Goal: Information Seeking & Learning: Stay updated

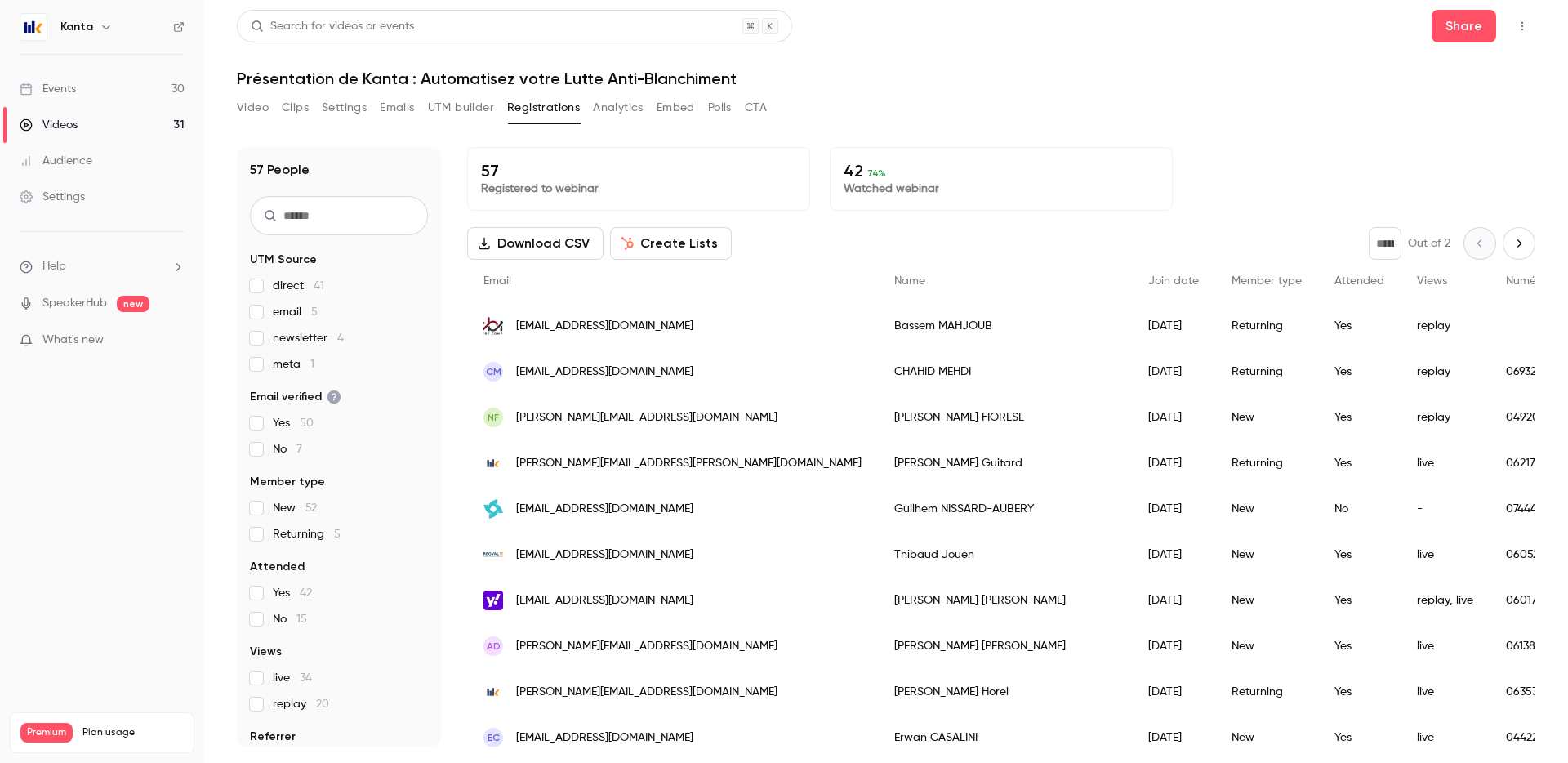
click at [155, 85] on link "Events 30" at bounding box center [102, 88] width 204 height 36
click at [118, 80] on link "Events 30" at bounding box center [102, 88] width 204 height 36
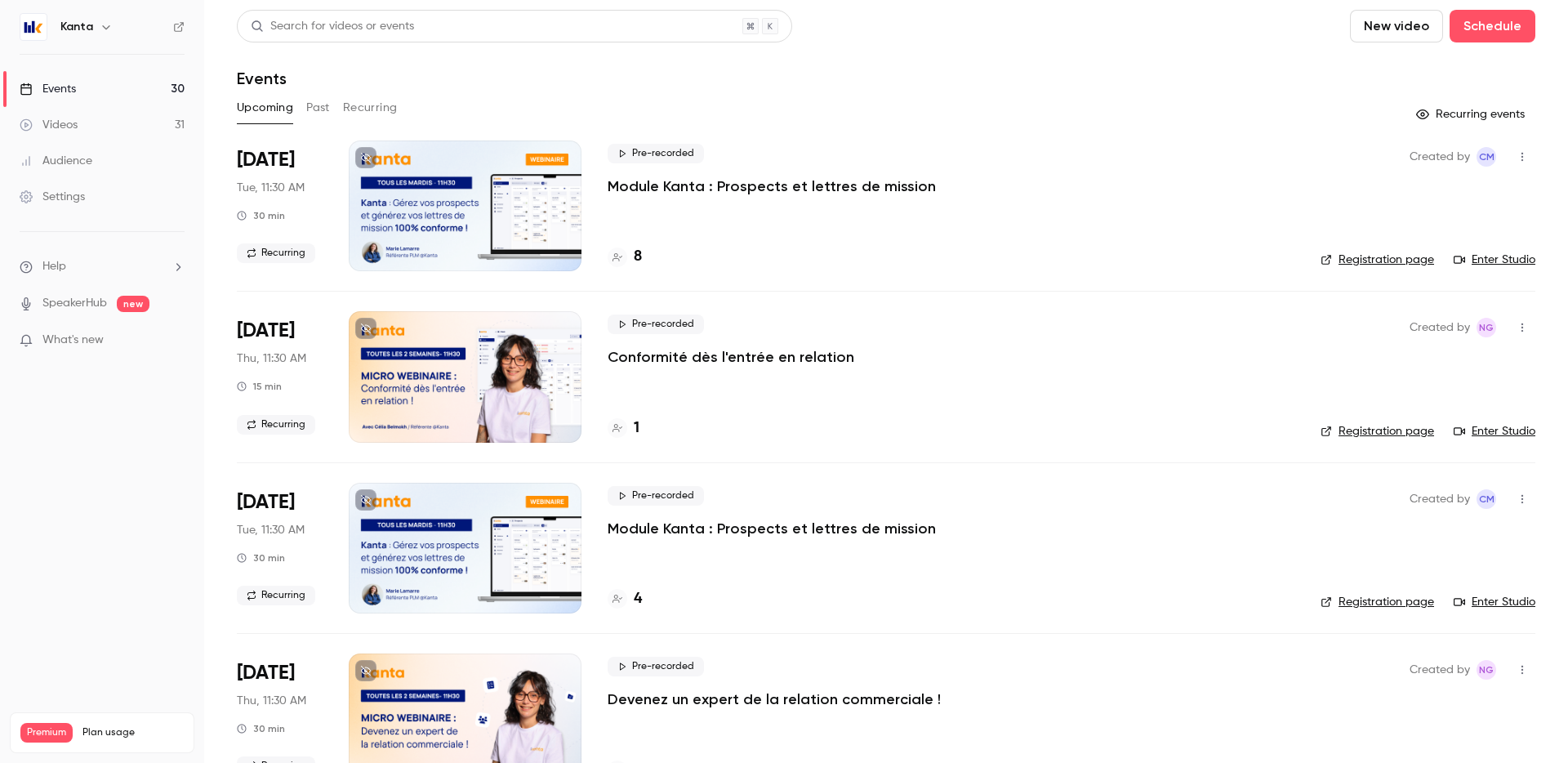
click at [639, 426] on div "1" at bounding box center [951, 428] width 687 height 22
click at [632, 424] on div "1" at bounding box center [624, 428] width 31 height 22
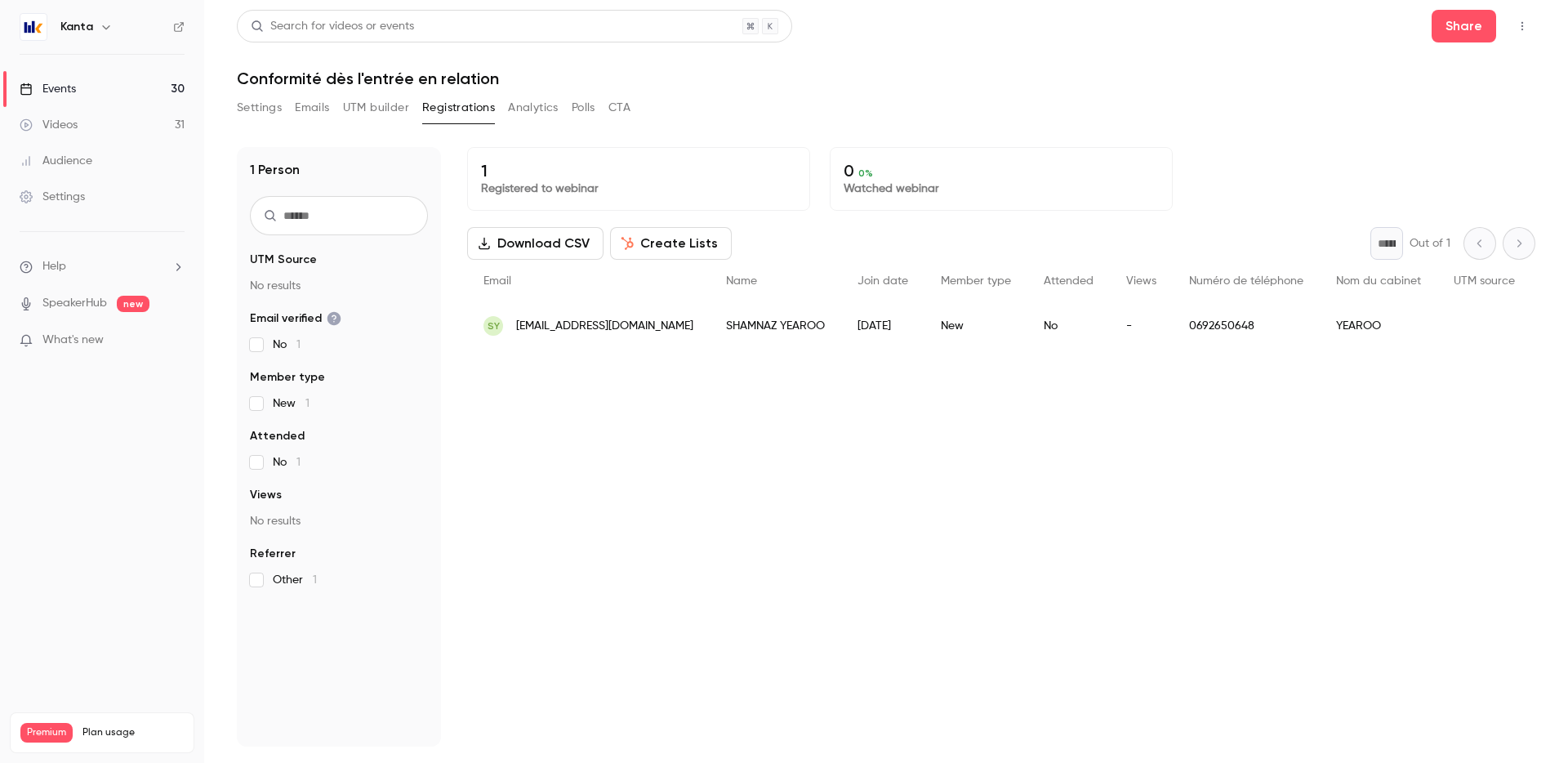
click at [142, 81] on link "Events 30" at bounding box center [102, 88] width 204 height 36
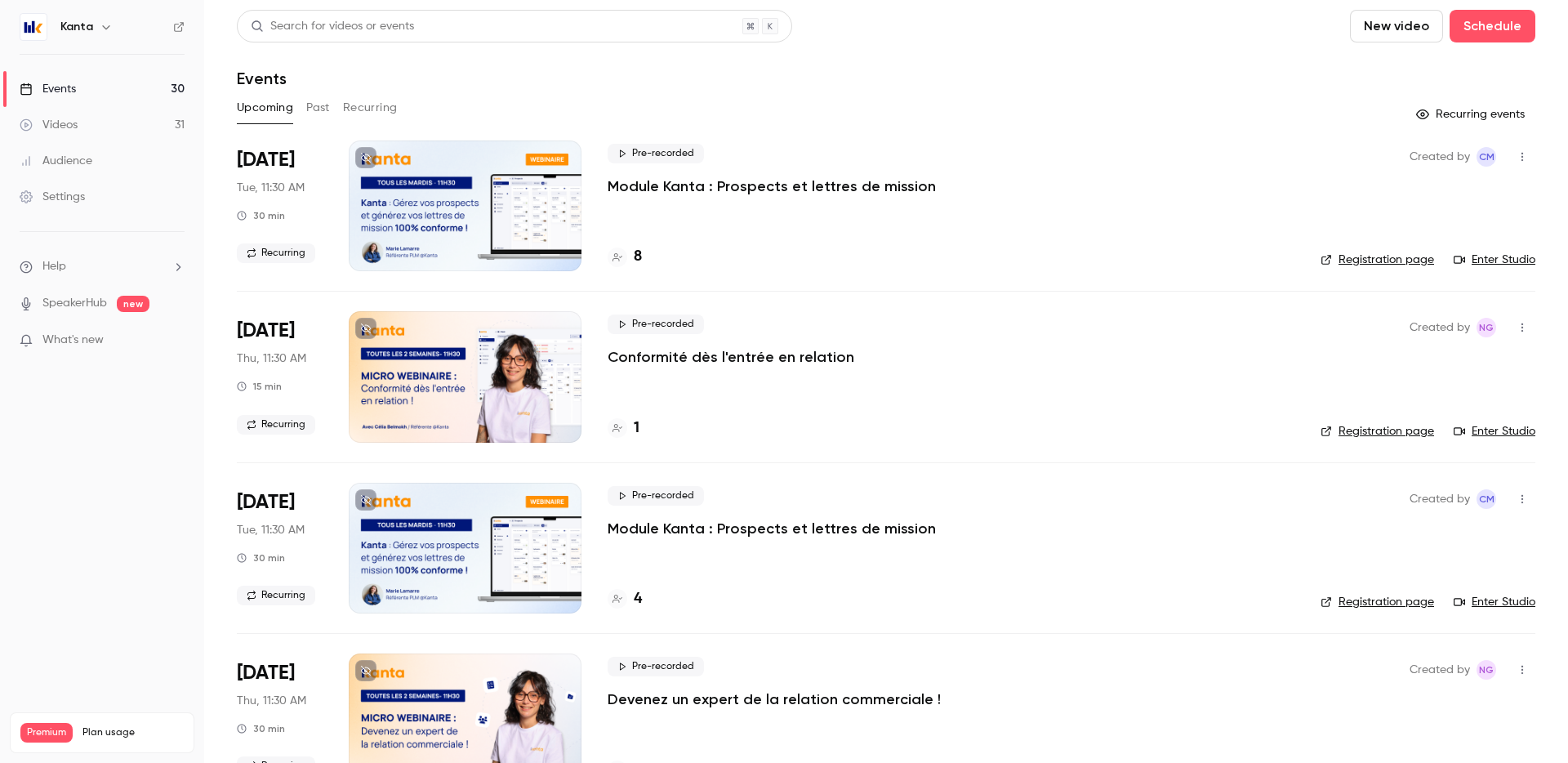
click at [638, 426] on h4 "1" at bounding box center [636, 428] width 6 height 22
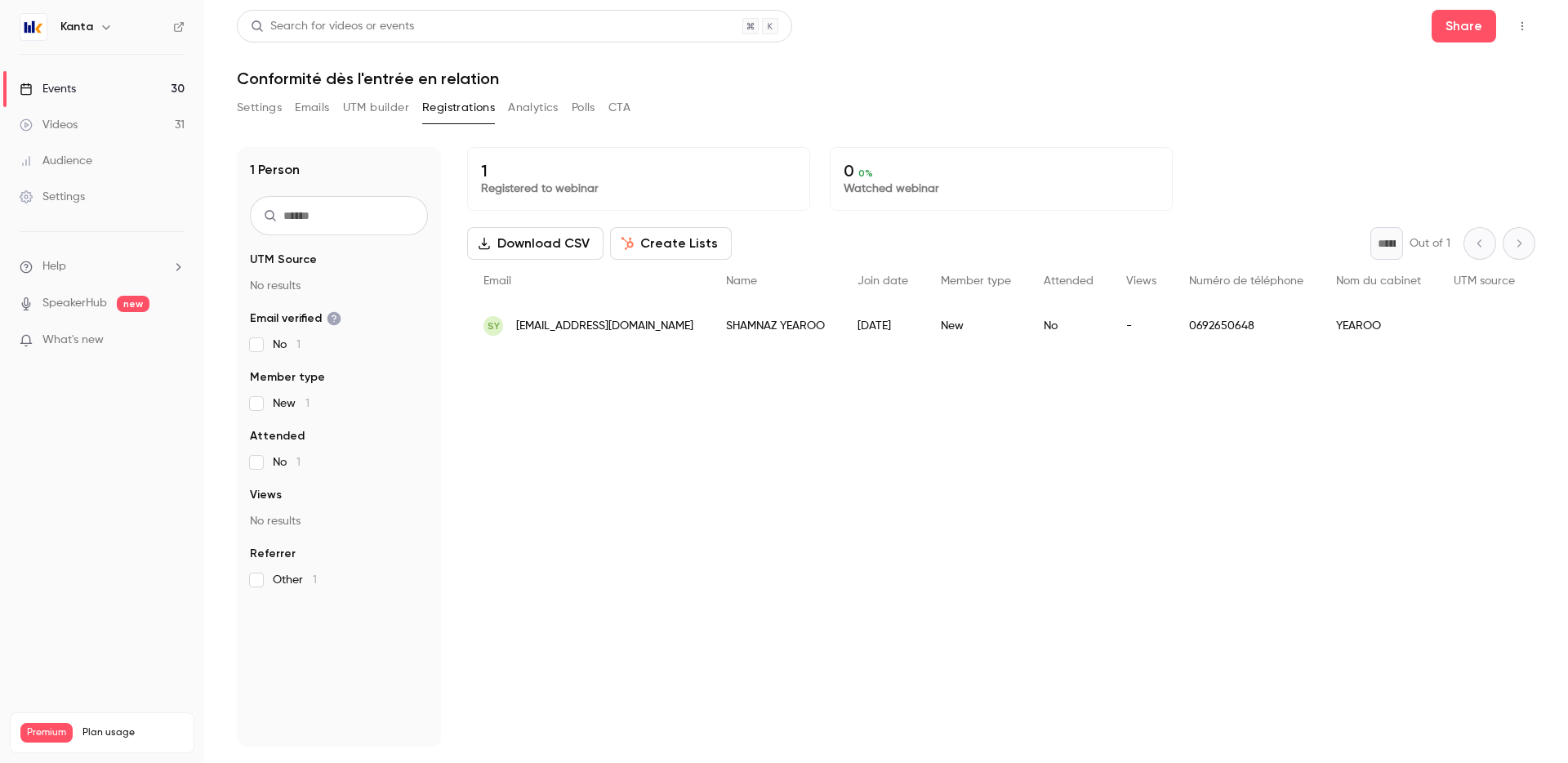
click at [171, 90] on link "Events 30" at bounding box center [102, 88] width 204 height 36
